Goal: Task Accomplishment & Management: Manage account settings

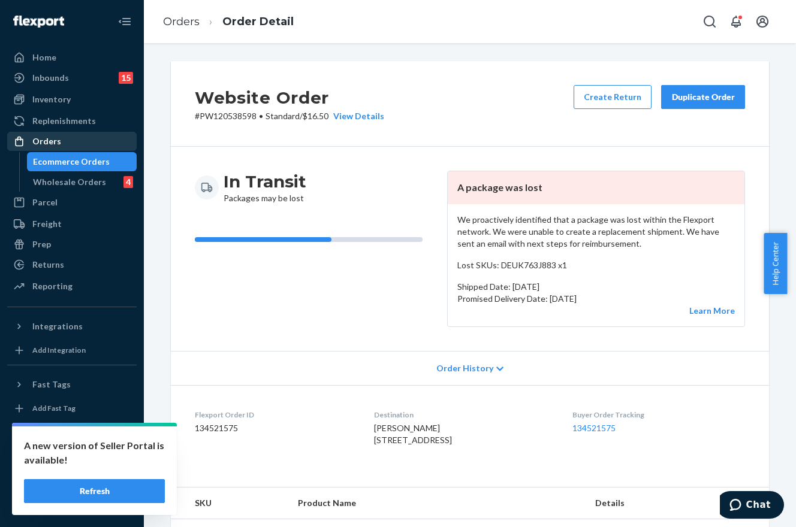
scroll to position [664, 0]
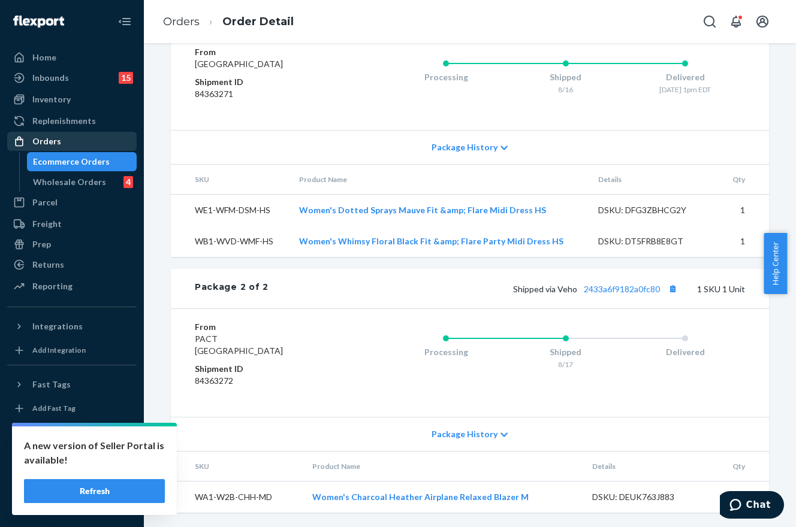
click at [47, 138] on div "Orders" at bounding box center [46, 141] width 29 height 12
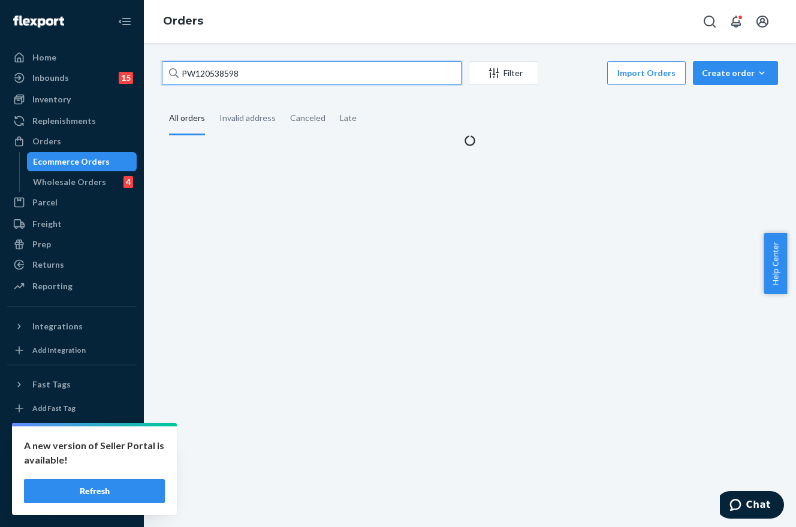
click at [278, 76] on input "PW120538598" at bounding box center [312, 73] width 300 height 24
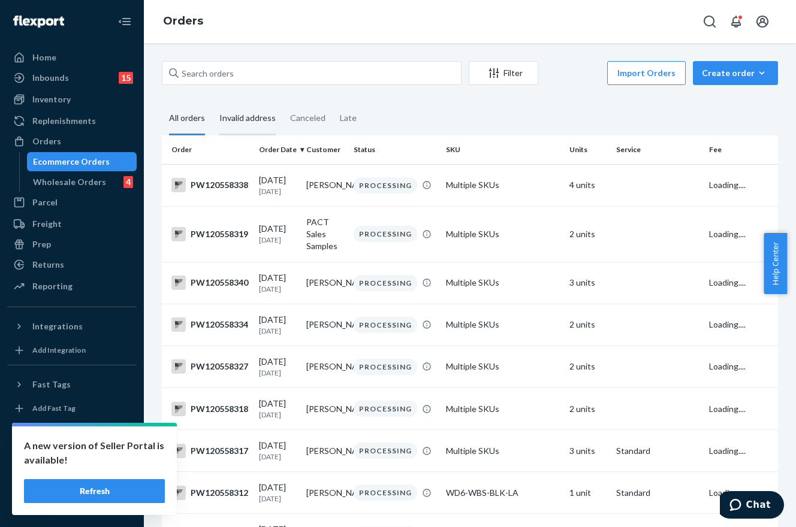
click at [267, 117] on div "Invalid address" at bounding box center [247, 118] width 56 height 33
click at [212, 102] on input "Invalid address" at bounding box center [212, 102] width 0 height 0
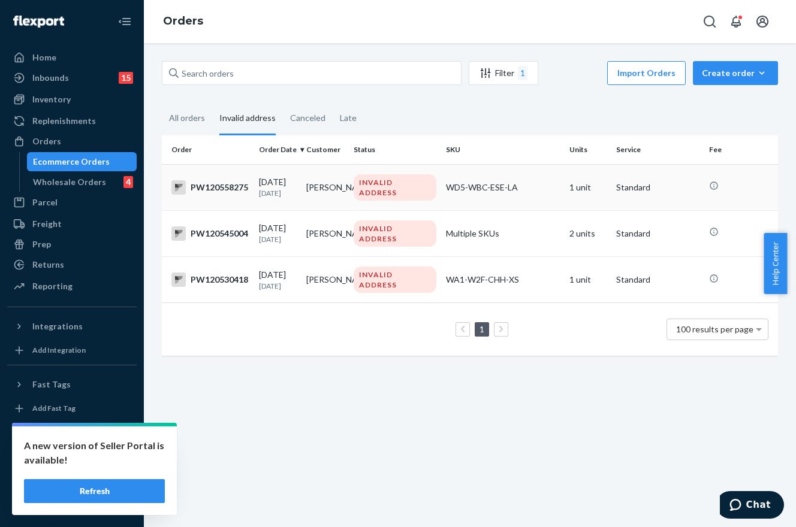
click at [425, 182] on div "INVALID ADDRESS" at bounding box center [395, 187] width 83 height 26
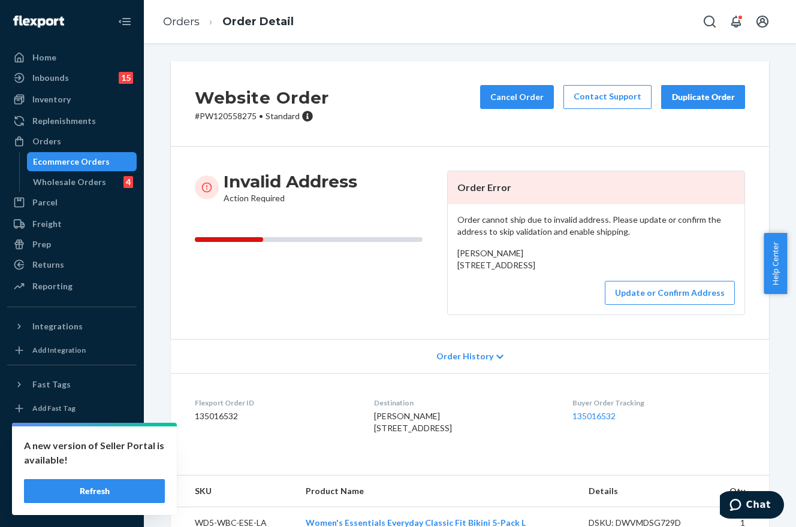
drag, startPoint x: 560, startPoint y: 279, endPoint x: 453, endPoint y: 267, distance: 108.0
click at [457, 267] on div "[PERSON_NAME] [STREET_ADDRESS]" at bounding box center [595, 260] width 277 height 24
copy span "[STREET_ADDRESS]"
click at [237, 111] on p "# PW120558275 • Standard" at bounding box center [262, 116] width 134 height 12
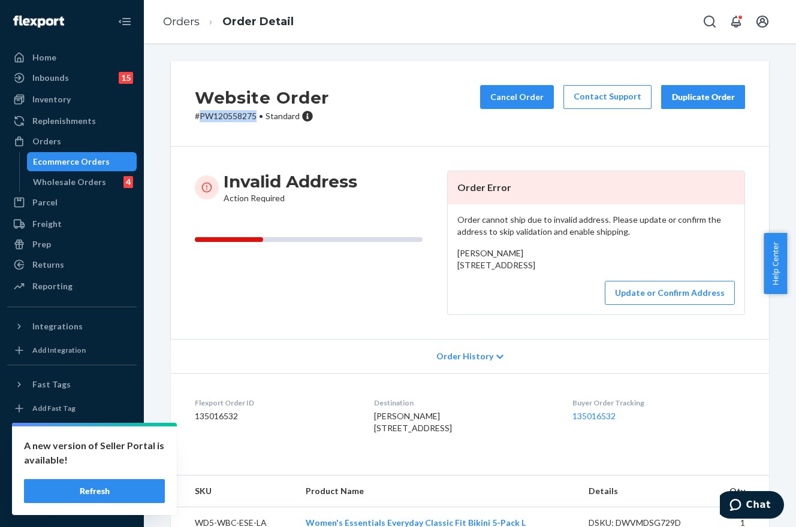
copy p "PW120558275"
click at [641, 305] on button "Update or Confirm Address" at bounding box center [670, 293] width 130 height 24
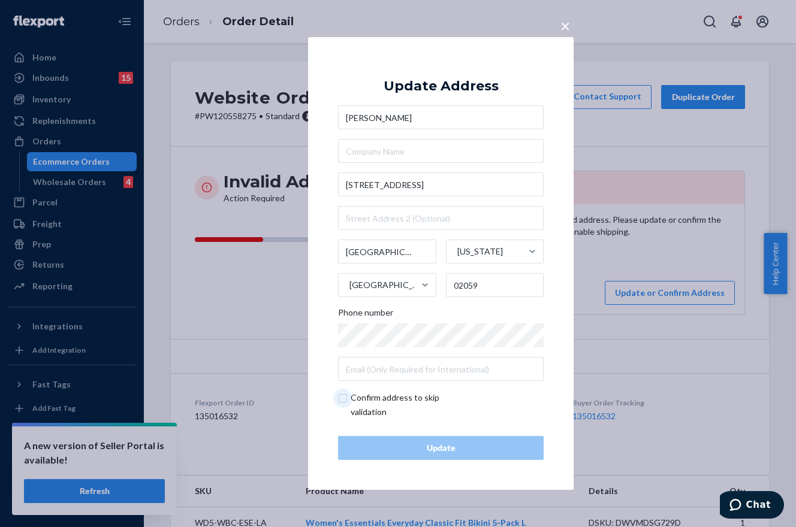
click at [345, 398] on input "checkbox" at bounding box center [407, 405] width 139 height 29
checkbox input "true"
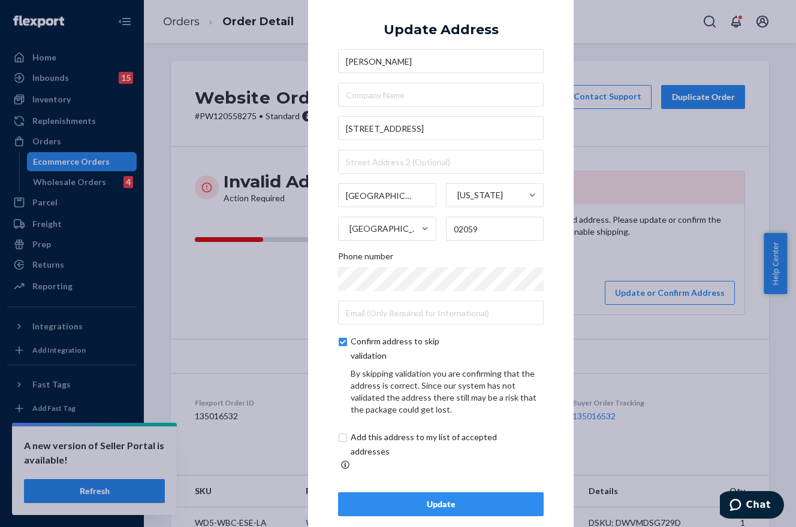
click at [460, 493] on button "Update" at bounding box center [441, 505] width 206 height 24
